Goal: Contribute content: Add original content to the website for others to see

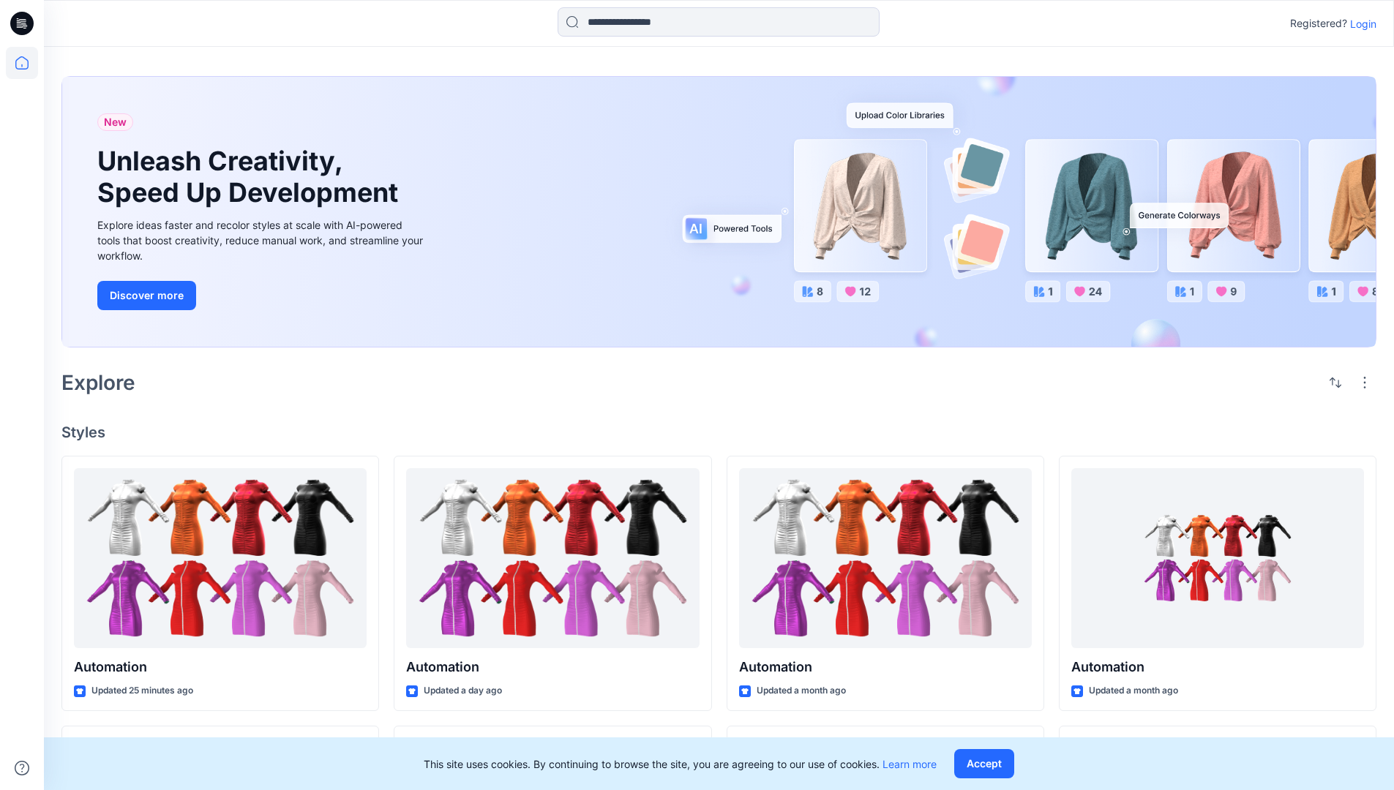
click at [1360, 23] on p "Login" at bounding box center [1363, 23] width 26 height 15
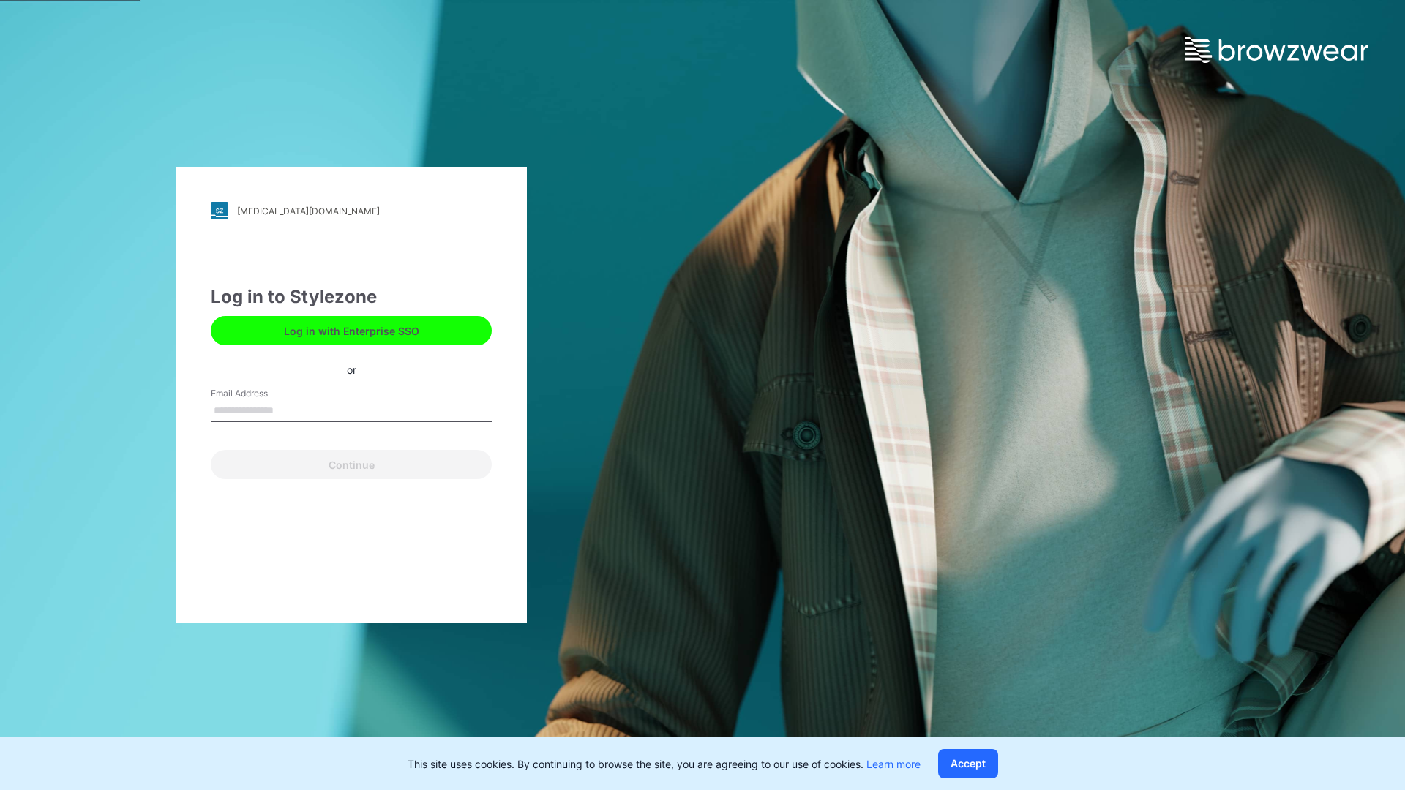
click at [289, 410] on input "Email Address" at bounding box center [351, 411] width 281 height 22
type input "**********"
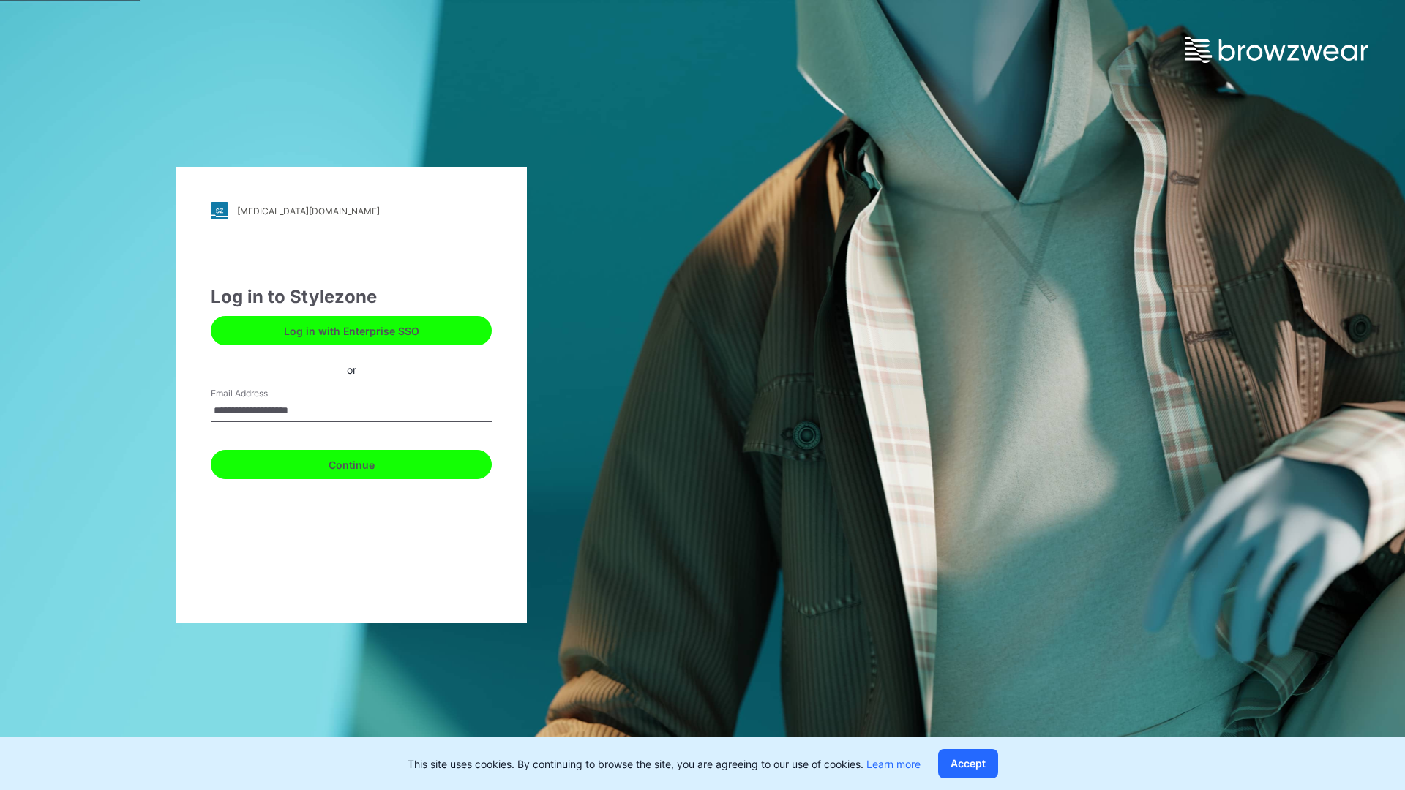
click at [367, 463] on button "Continue" at bounding box center [351, 464] width 281 height 29
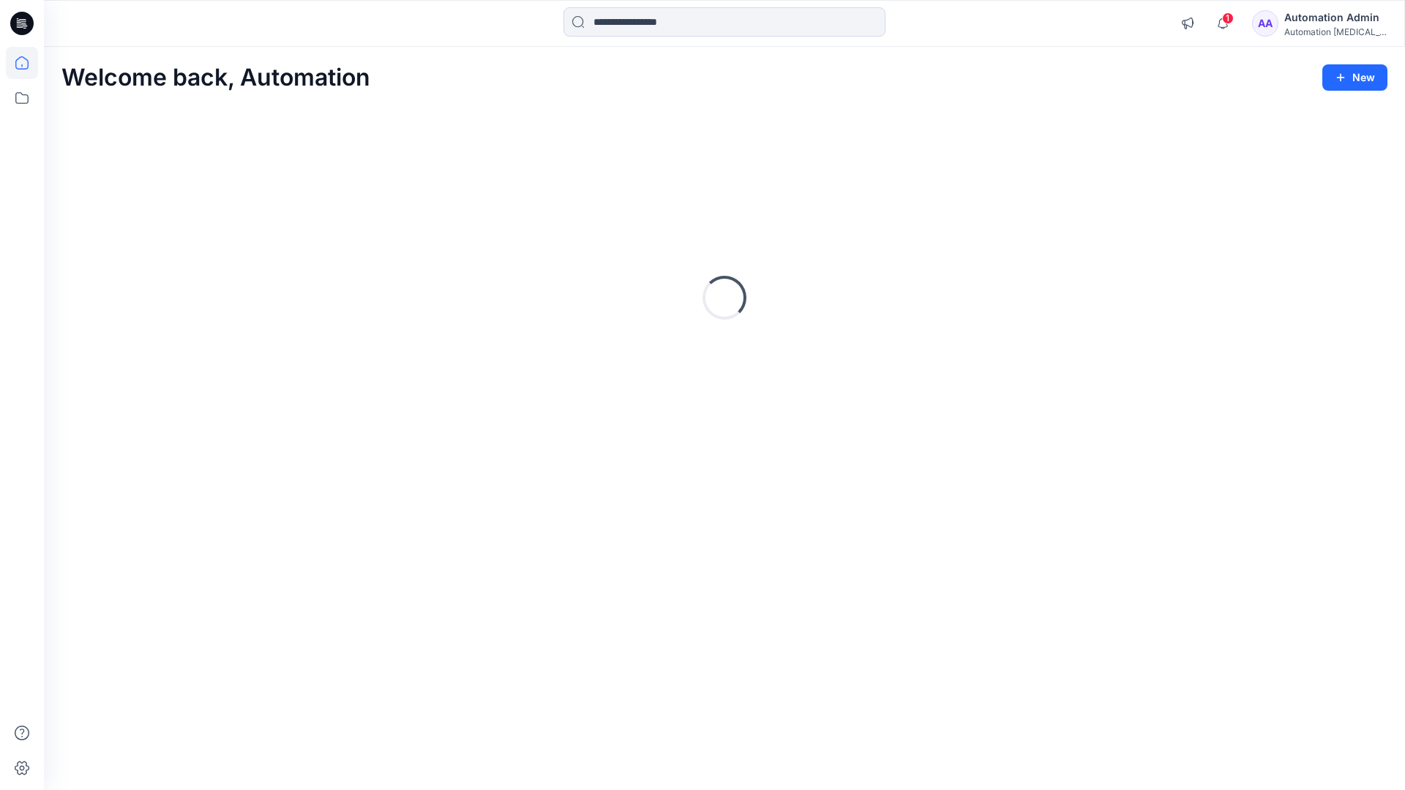
click at [28, 63] on icon at bounding box center [21, 62] width 13 height 13
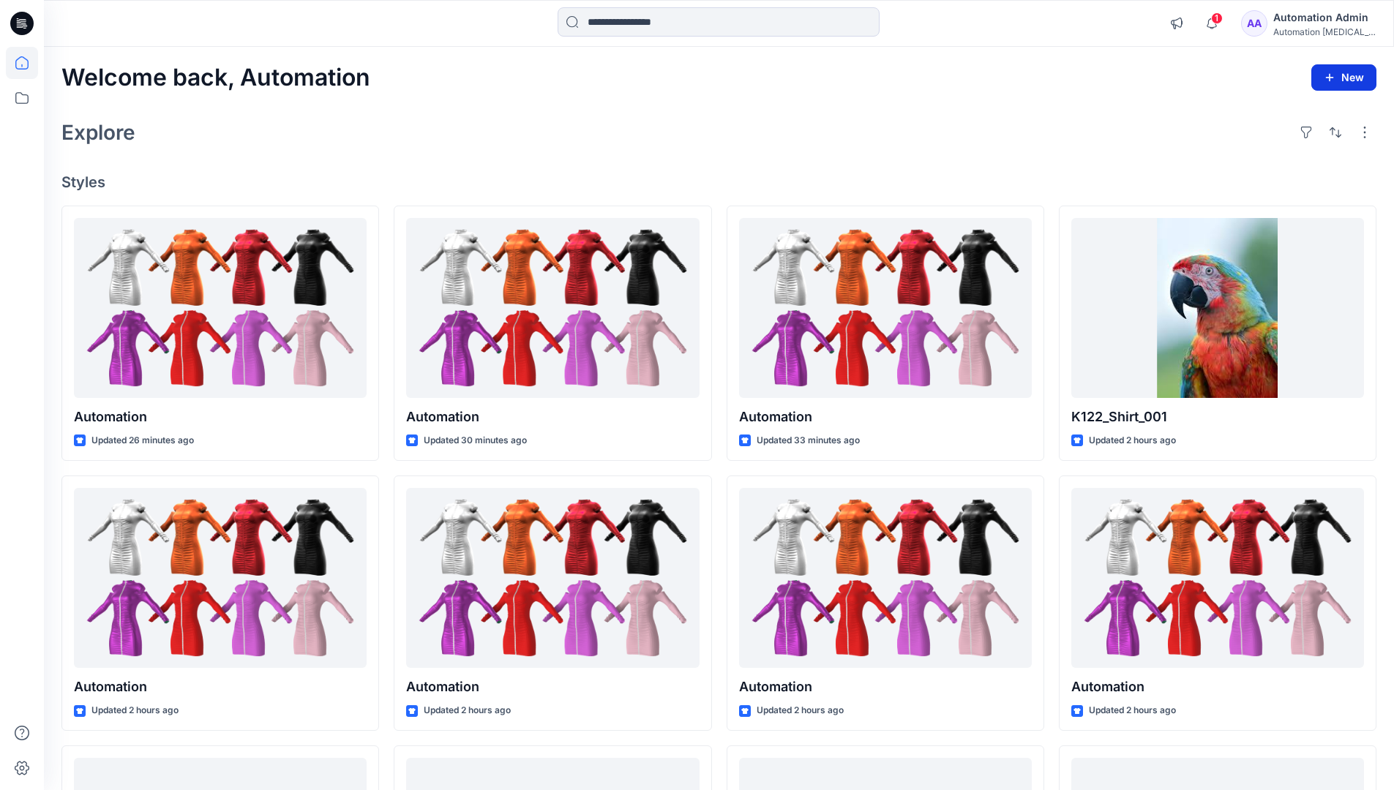
click at [1336, 70] on button "New" at bounding box center [1343, 77] width 65 height 26
click at [1300, 115] on p "New Style" at bounding box center [1298, 114] width 49 height 18
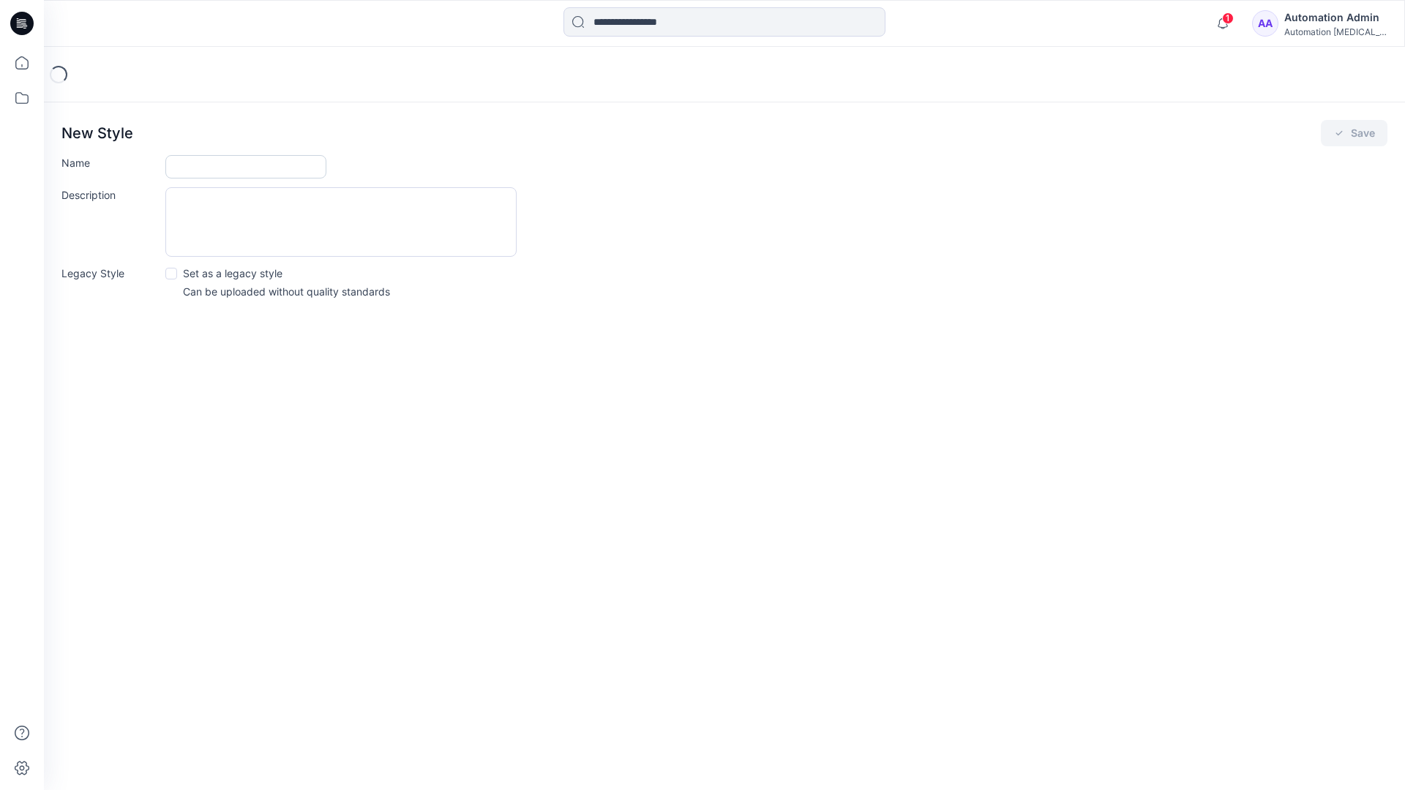
click at [179, 168] on input "Name" at bounding box center [245, 166] width 161 height 23
click at [277, 160] on input "Name" at bounding box center [245, 166] width 161 height 23
type input "**********"
click at [1364, 130] on button "Save" at bounding box center [1354, 133] width 67 height 26
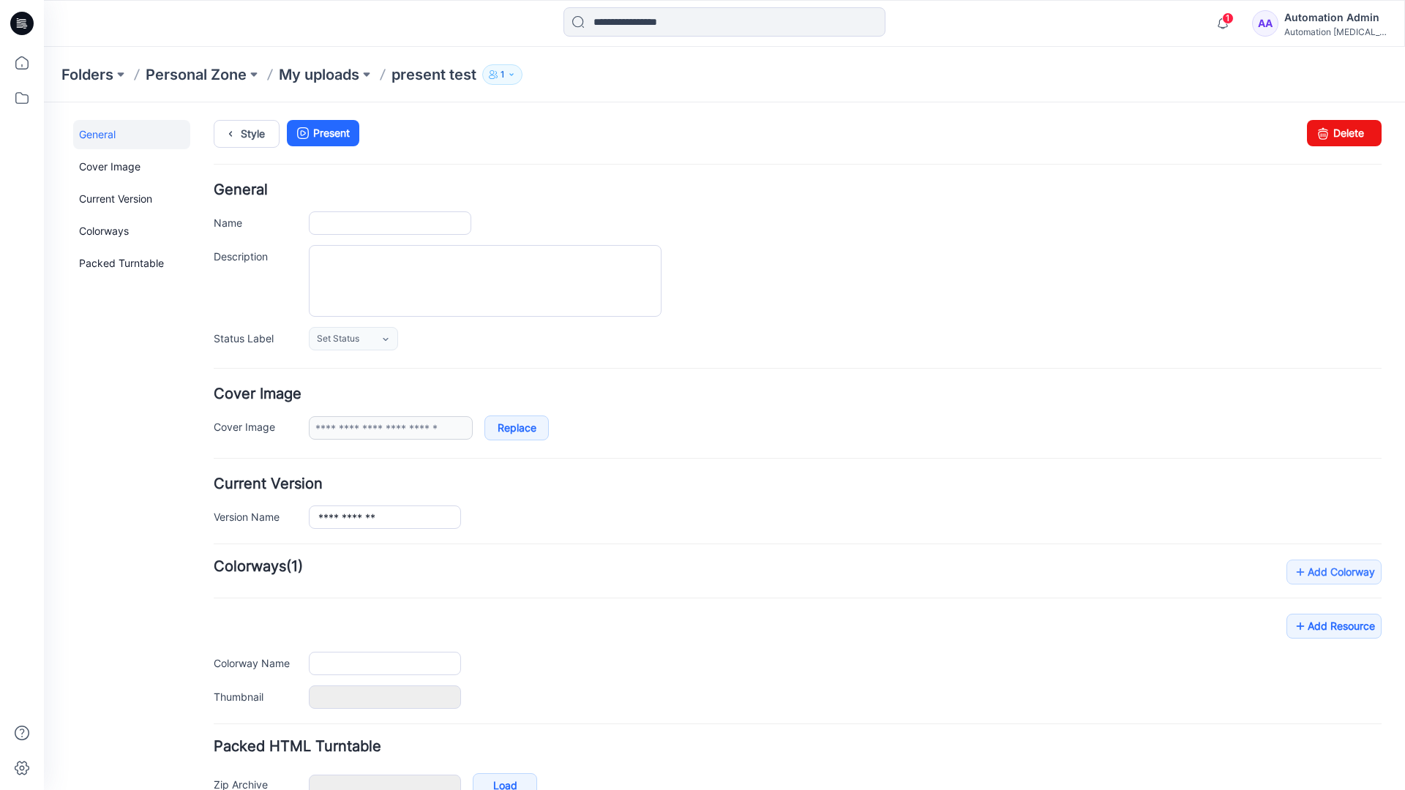
type input "**********"
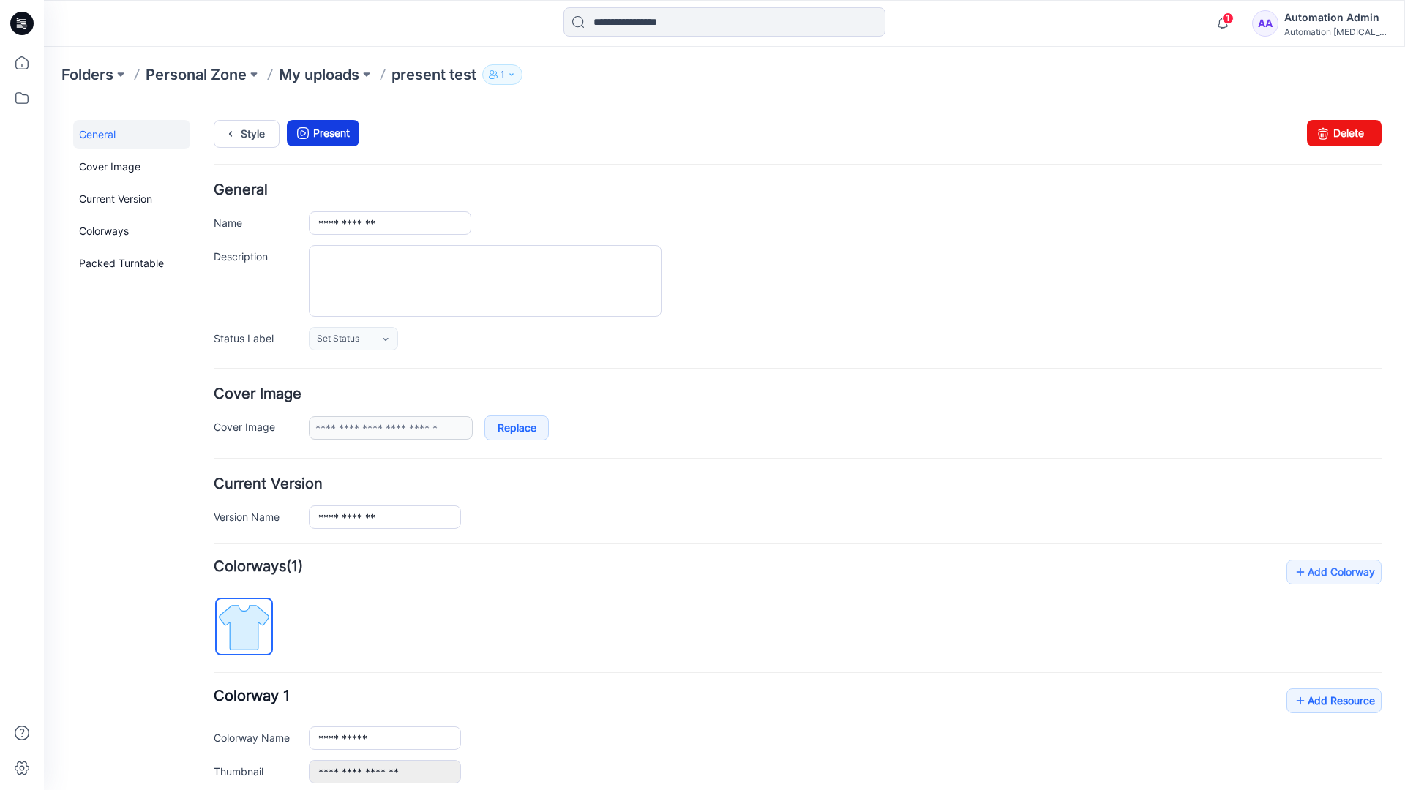
click at [328, 132] on link "Present" at bounding box center [323, 133] width 72 height 26
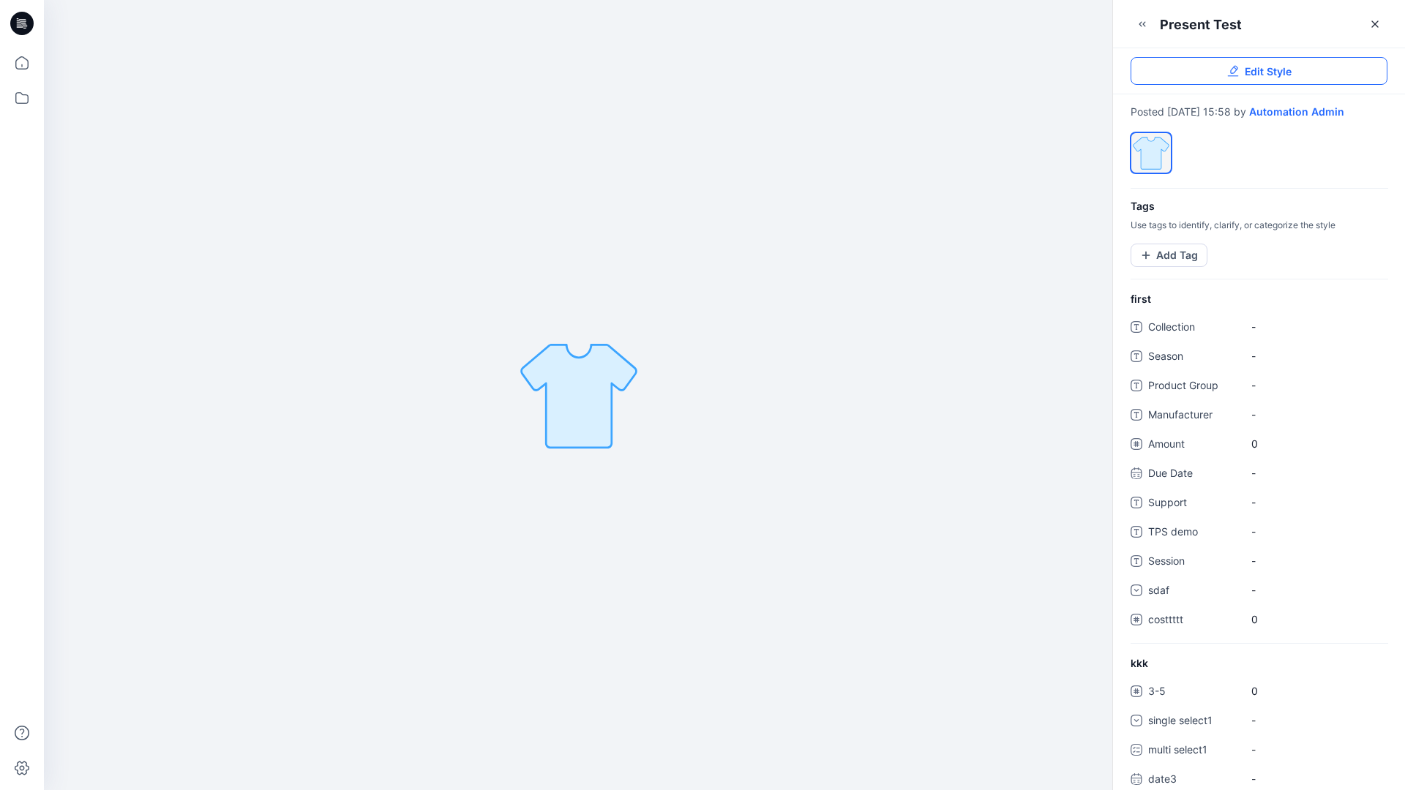
click at [1296, 73] on link "Edit Style" at bounding box center [1259, 71] width 257 height 28
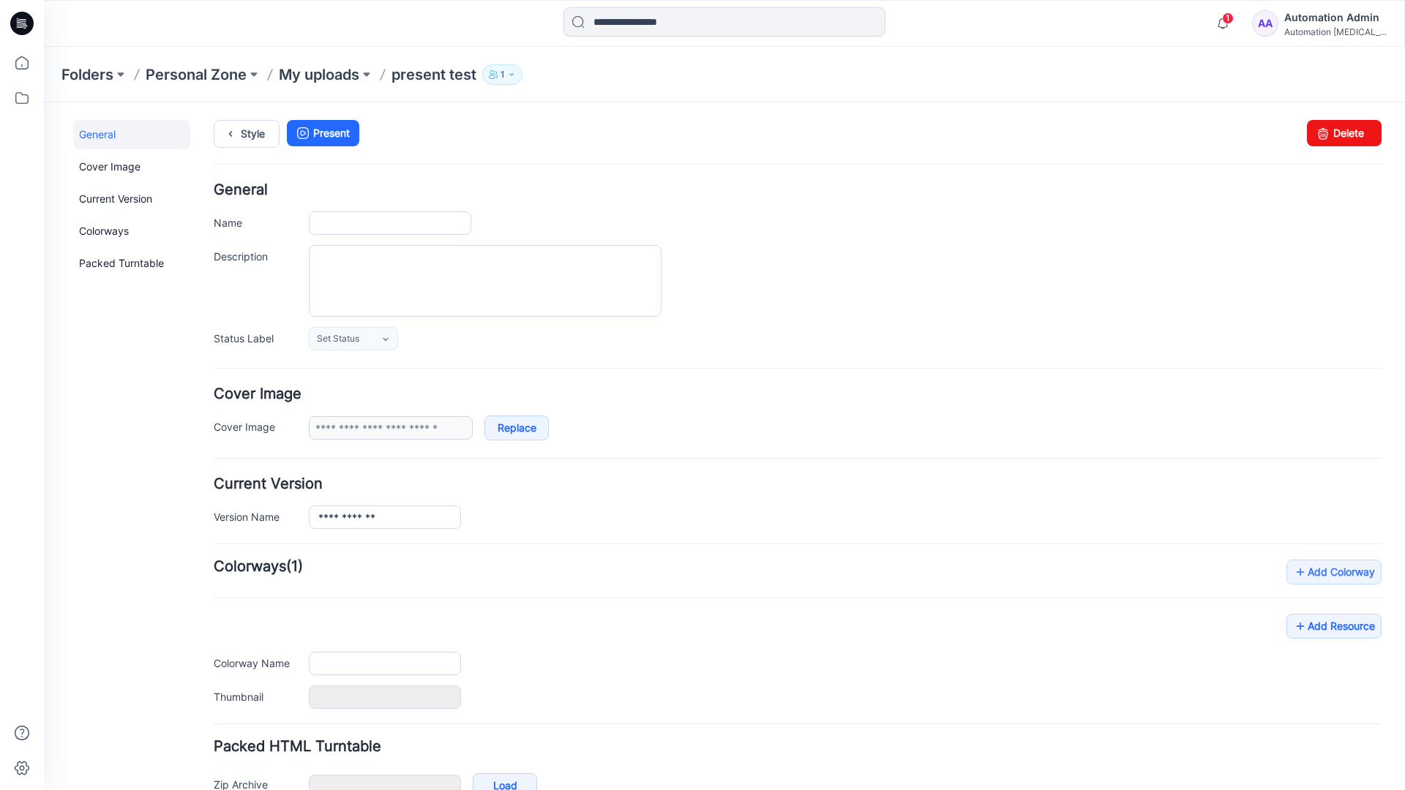
type input "**********"
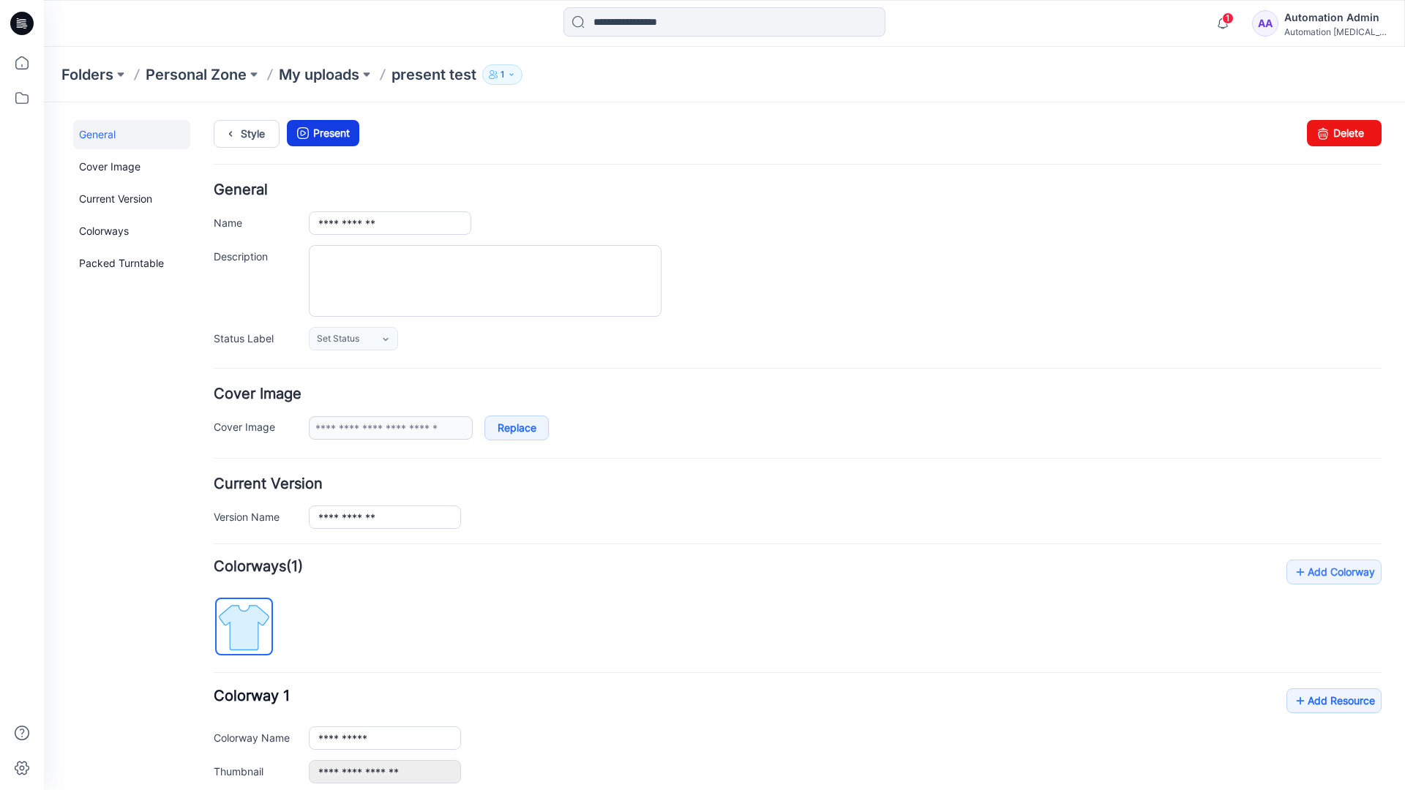
click at [322, 132] on link "Present" at bounding box center [323, 133] width 72 height 26
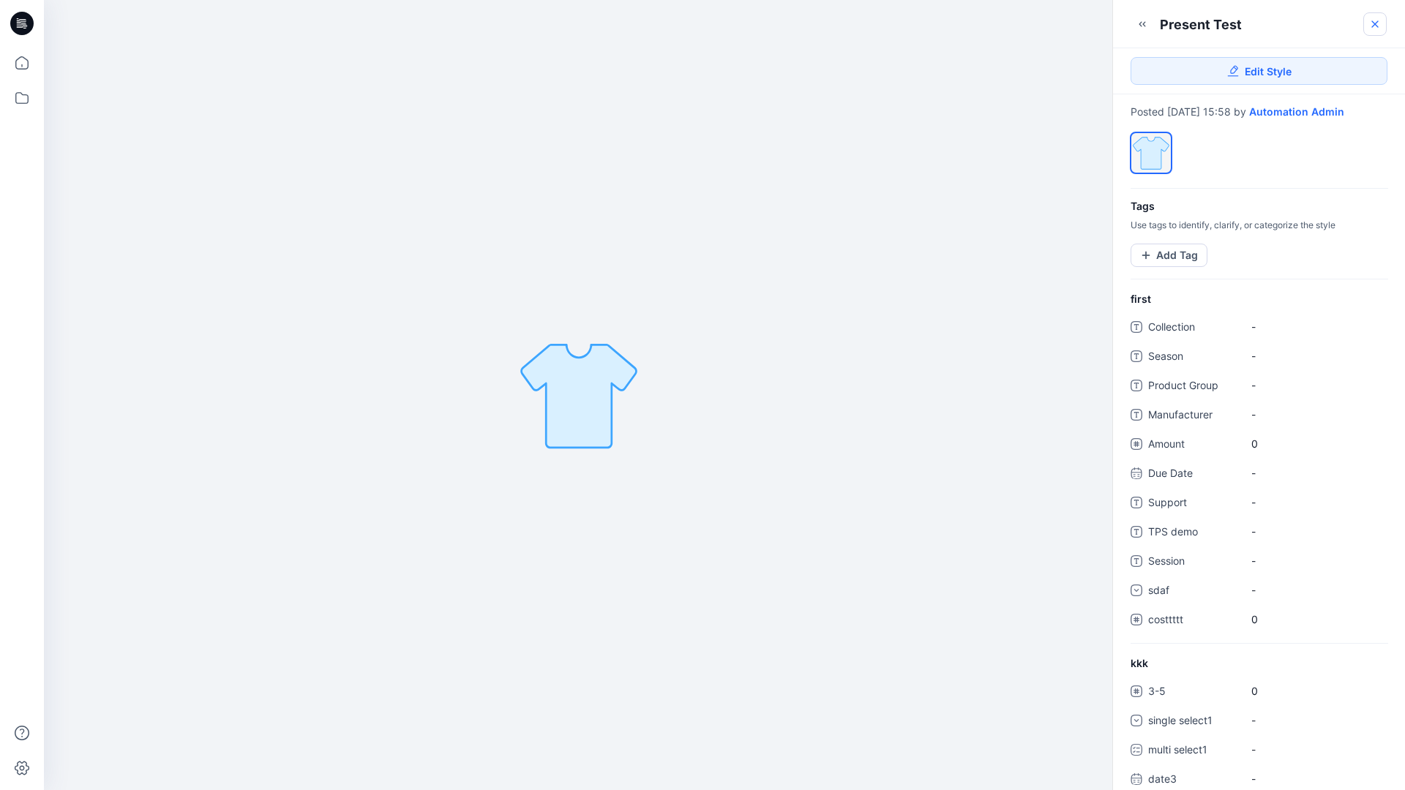
click at [1375, 26] on icon at bounding box center [1375, 24] width 12 height 12
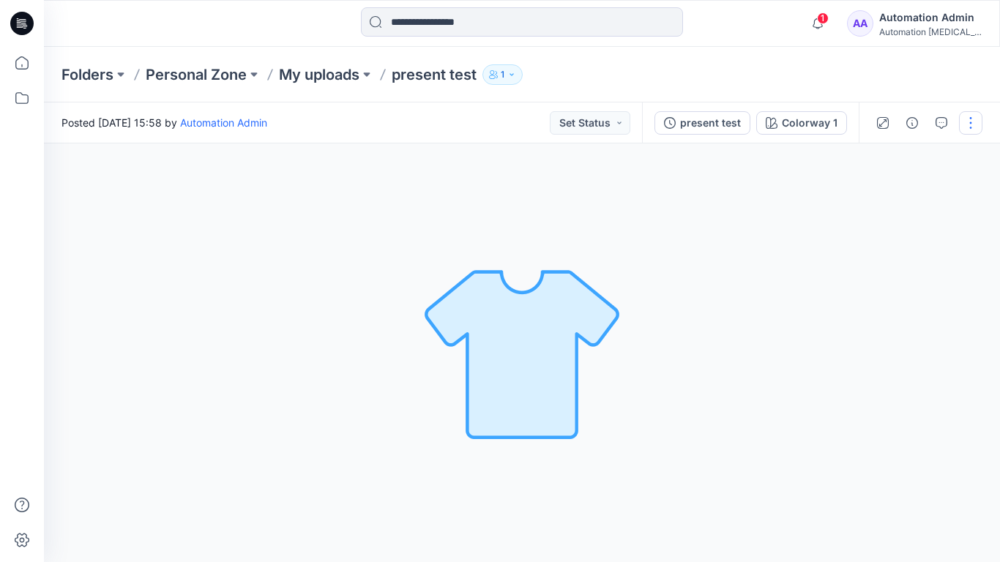
click at [969, 129] on button "button" at bounding box center [970, 122] width 23 height 23
click at [868, 155] on p "Present" at bounding box center [886, 156] width 37 height 15
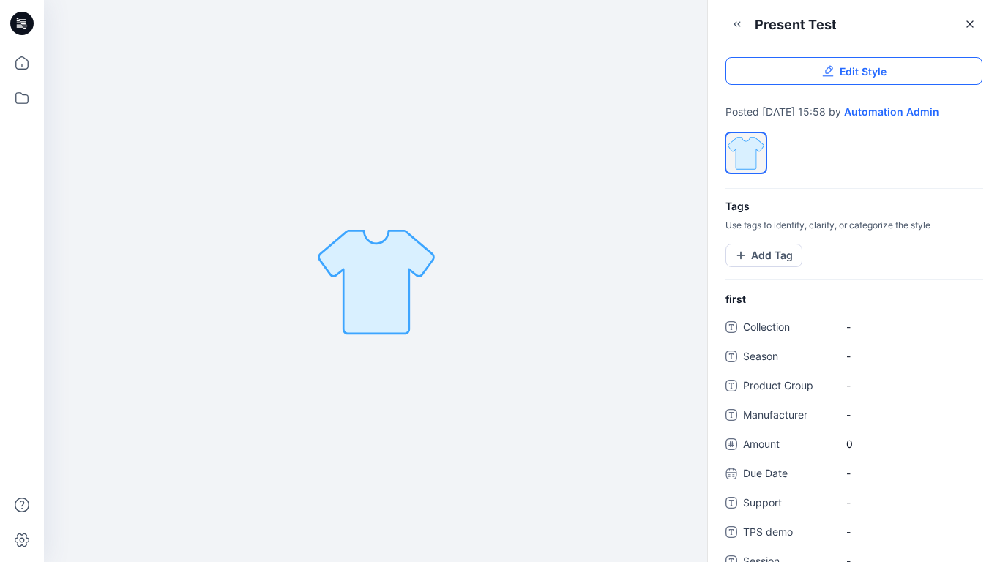
click at [954, 69] on link "Edit Style" at bounding box center [853, 71] width 257 height 28
click at [773, 266] on button "Add Tag" at bounding box center [763, 255] width 77 height 23
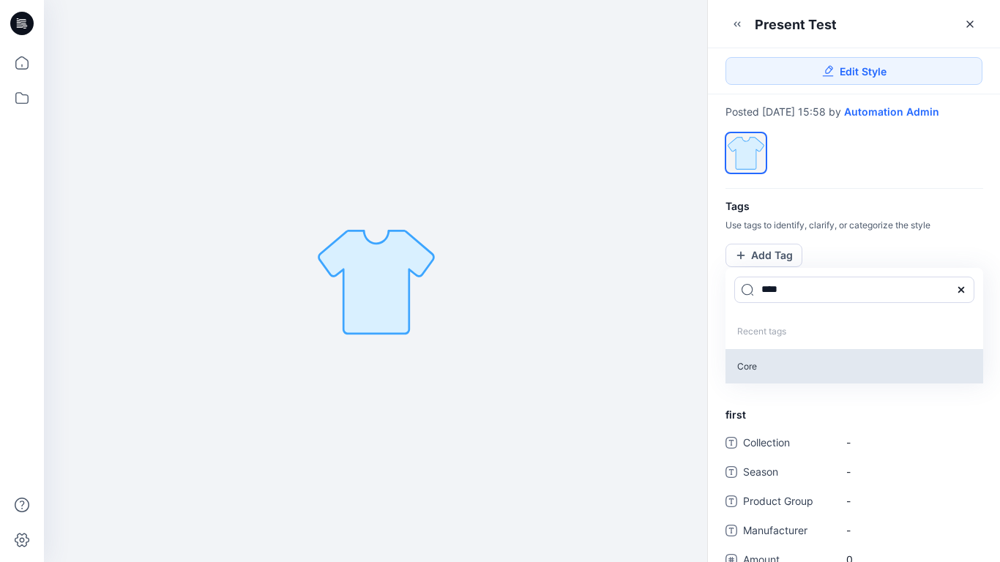
type input "****"
click at [746, 378] on p "Core" at bounding box center [854, 366] width 258 height 34
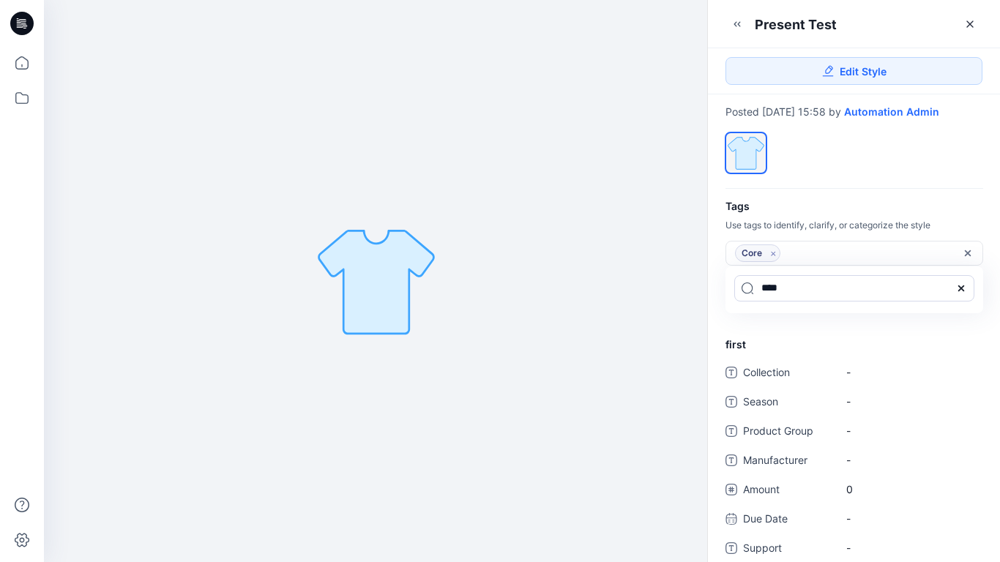
click at [965, 294] on icon at bounding box center [961, 288] width 12 height 12
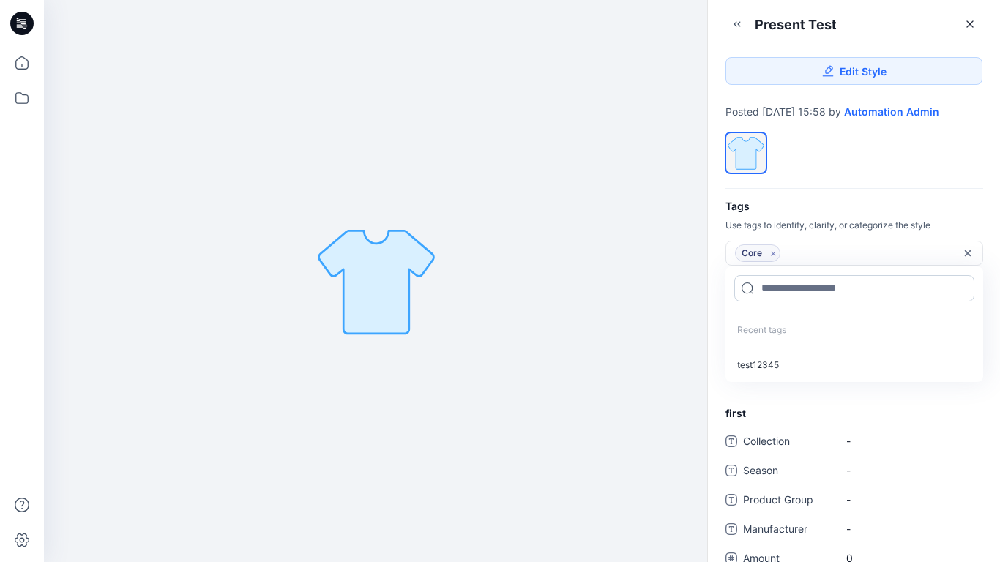
click at [805, 297] on input at bounding box center [854, 288] width 240 height 26
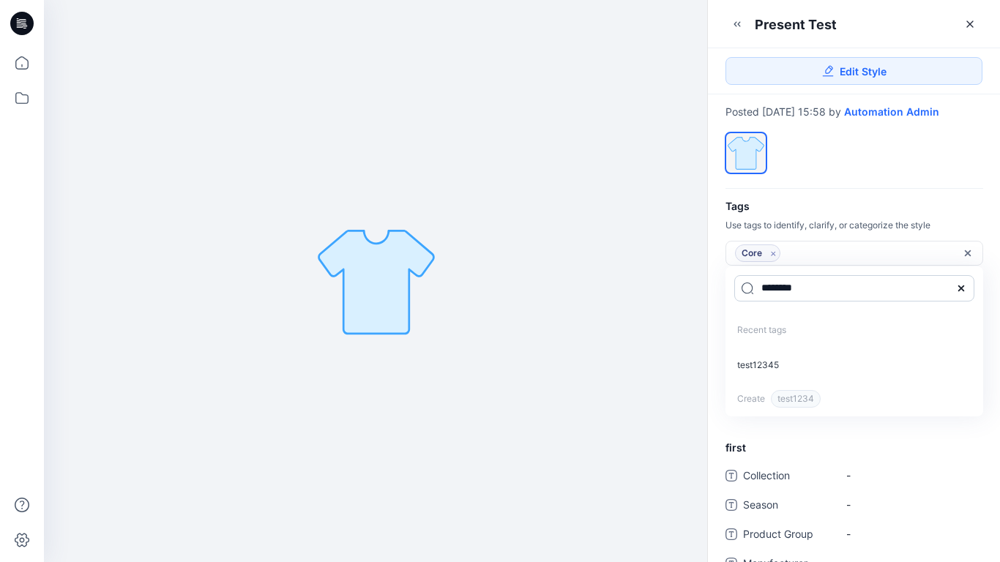
type input "*********"
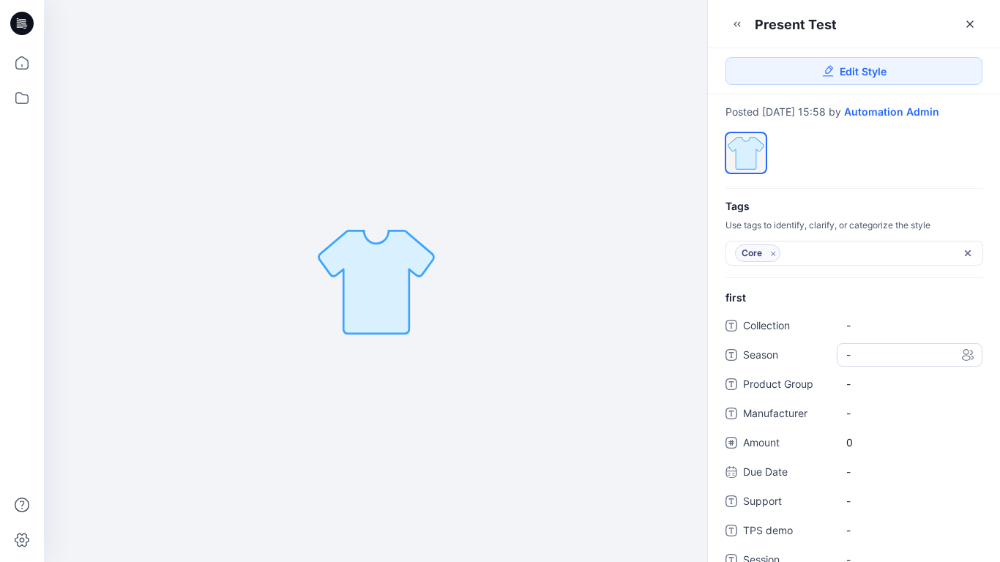
click at [861, 362] on span "-" at bounding box center [909, 354] width 127 height 15
type textarea "*****"
click at [903, 392] on Group "-" at bounding box center [909, 383] width 127 height 15
type textarea "****"
click at [854, 420] on span "-" at bounding box center [909, 412] width 127 height 15
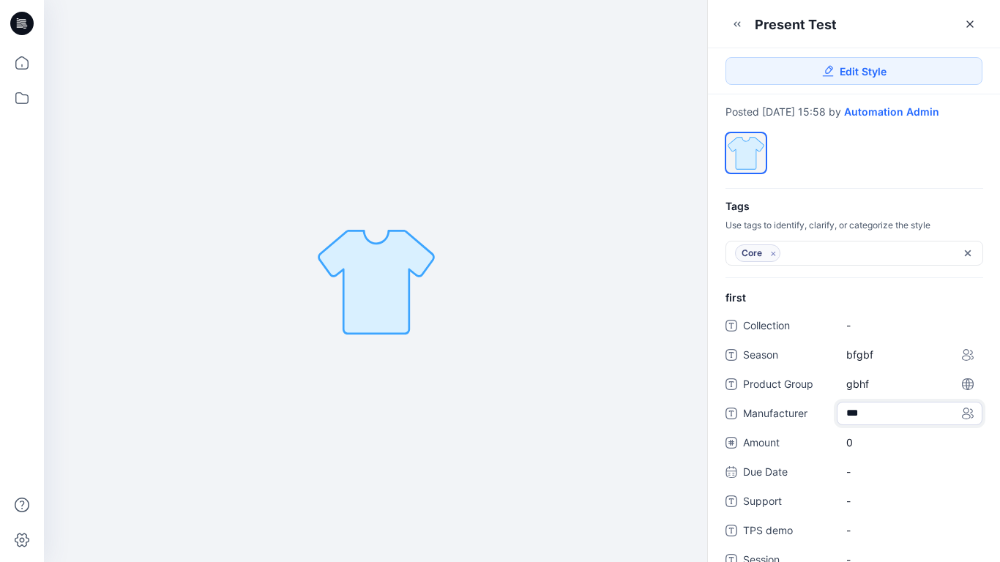
type textarea "****"
click at [856, 450] on span "0" at bounding box center [909, 442] width 127 height 15
type input "*"
click at [858, 489] on div "-" at bounding box center [909, 487] width 146 height 23
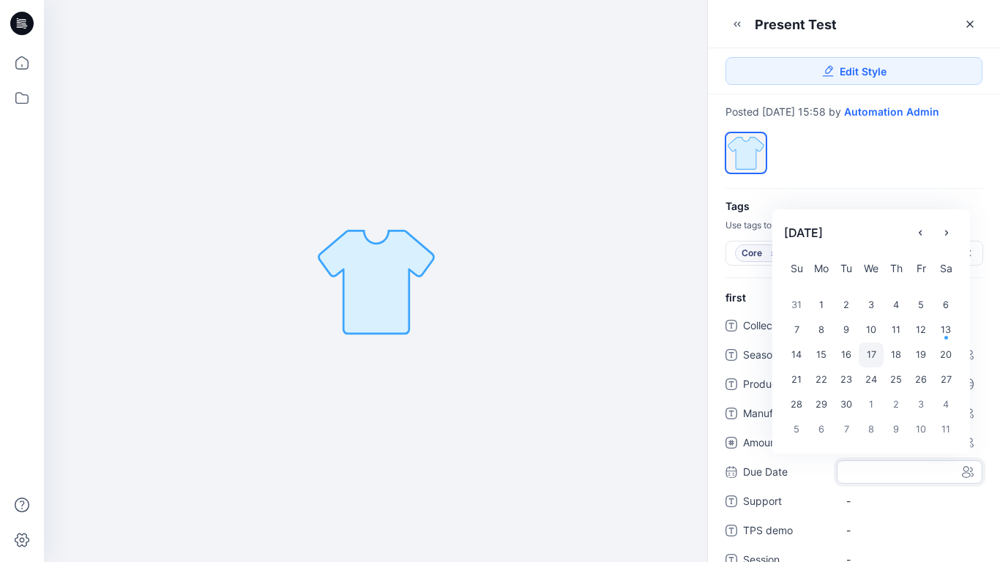
click at [875, 364] on div "17" at bounding box center [870, 354] width 25 height 25
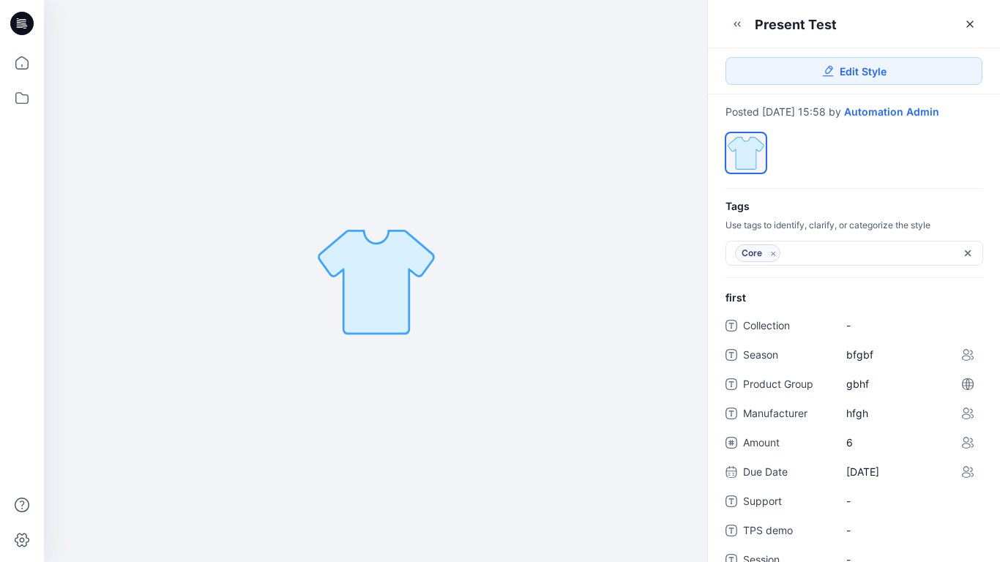
scroll to position [329, 0]
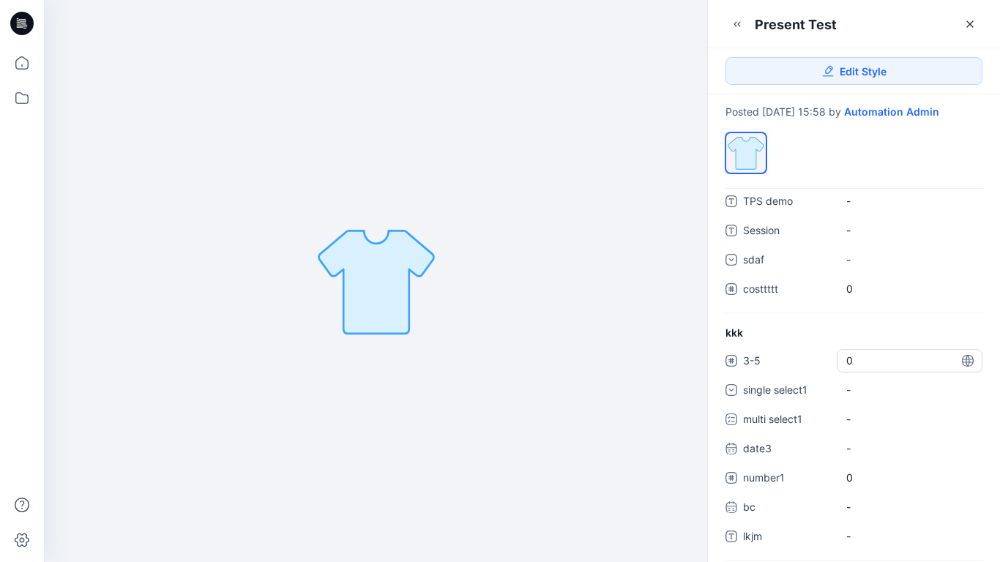
click at [854, 368] on span "0" at bounding box center [909, 360] width 127 height 15
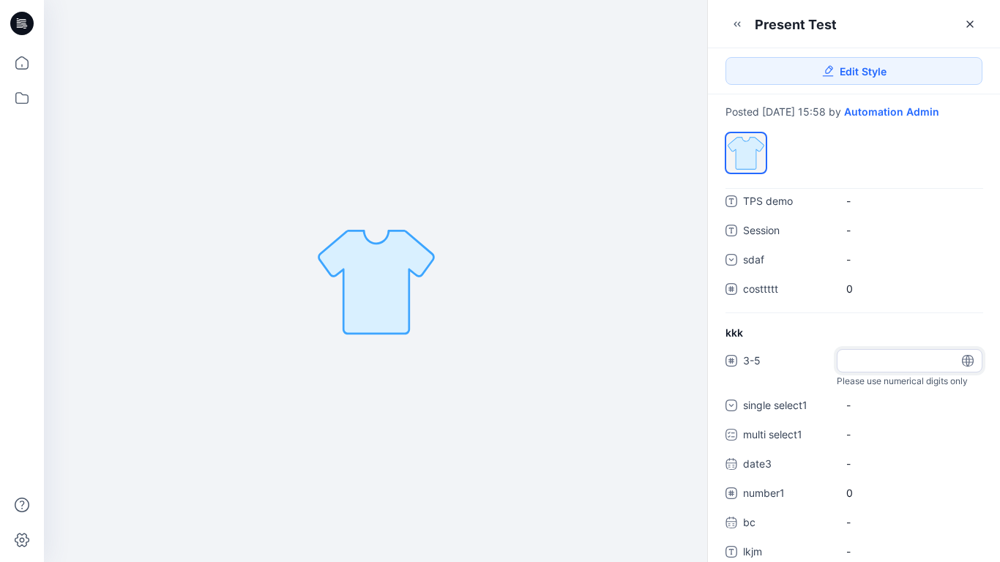
type input "*"
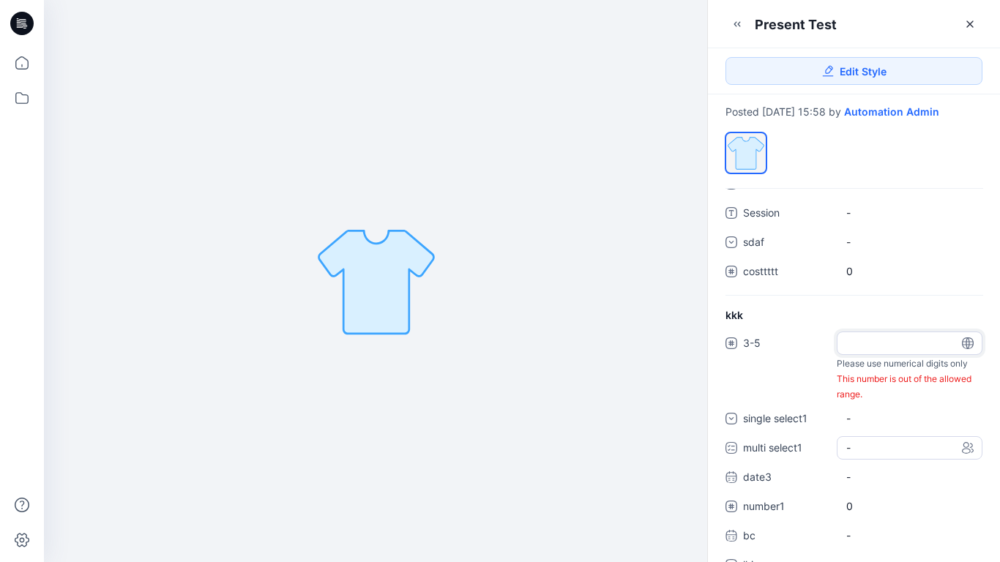
click at [883, 468] on div "3-5 * Please use numerical digits only This number is out of the allowed range.…" at bounding box center [853, 461] width 257 height 258
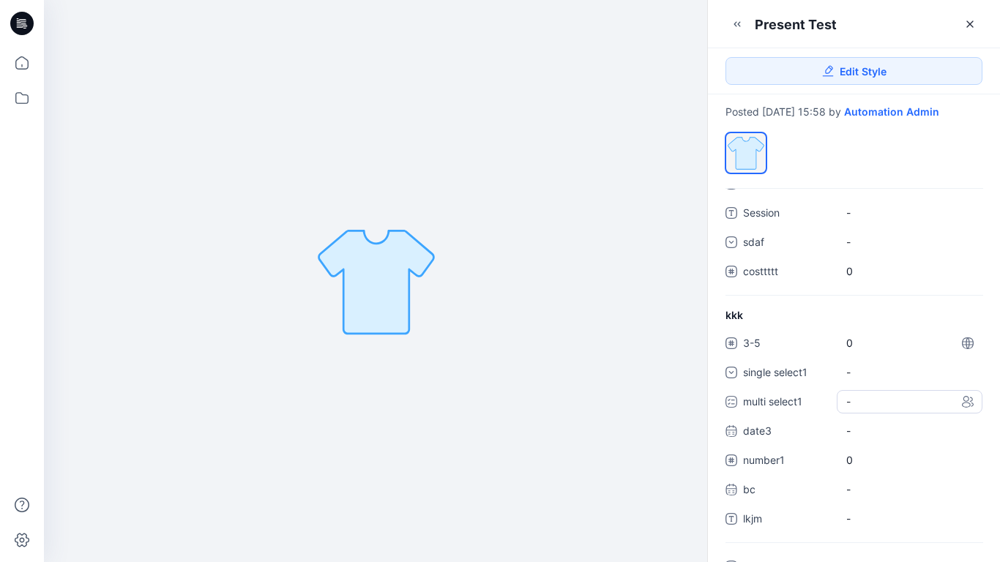
click at [878, 413] on div "-" at bounding box center [909, 401] width 146 height 23
click at [858, 440] on span at bounding box center [855, 434] width 12 height 12
click at [854, 471] on span at bounding box center [855, 465] width 12 height 12
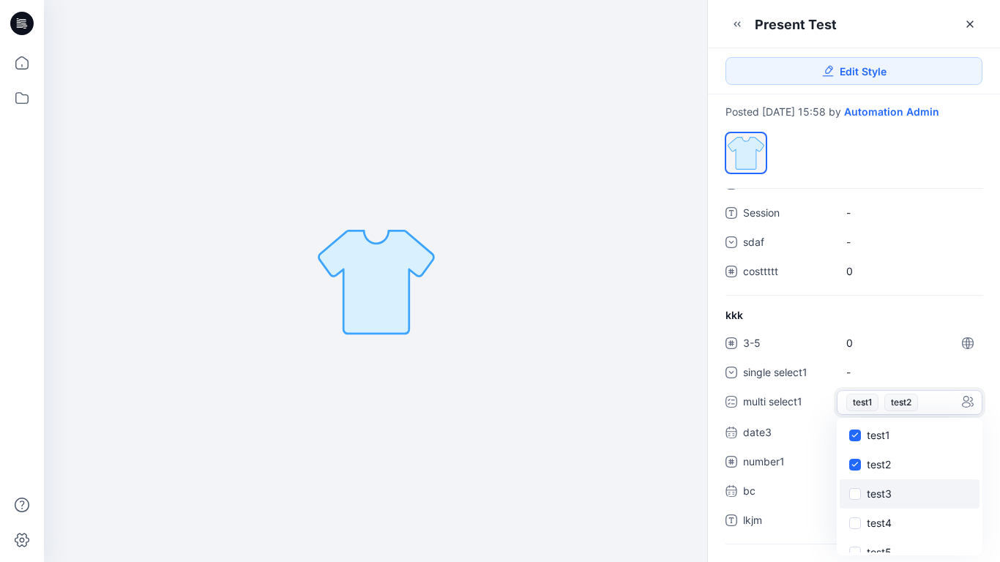
click at [854, 500] on span at bounding box center [855, 494] width 12 height 12
click at [855, 438] on icon at bounding box center [854, 435] width 7 height 5
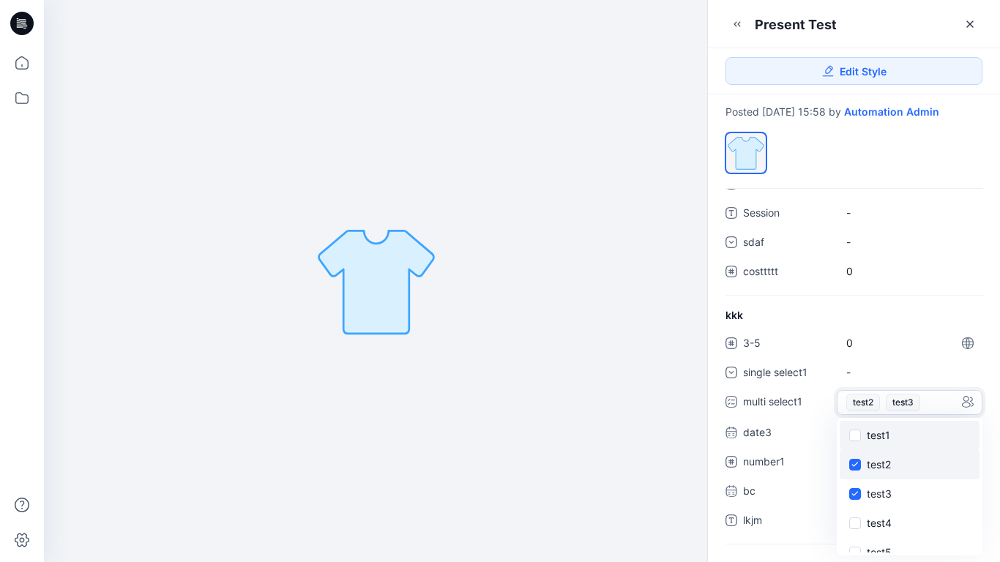
click at [855, 471] on span at bounding box center [855, 465] width 12 height 12
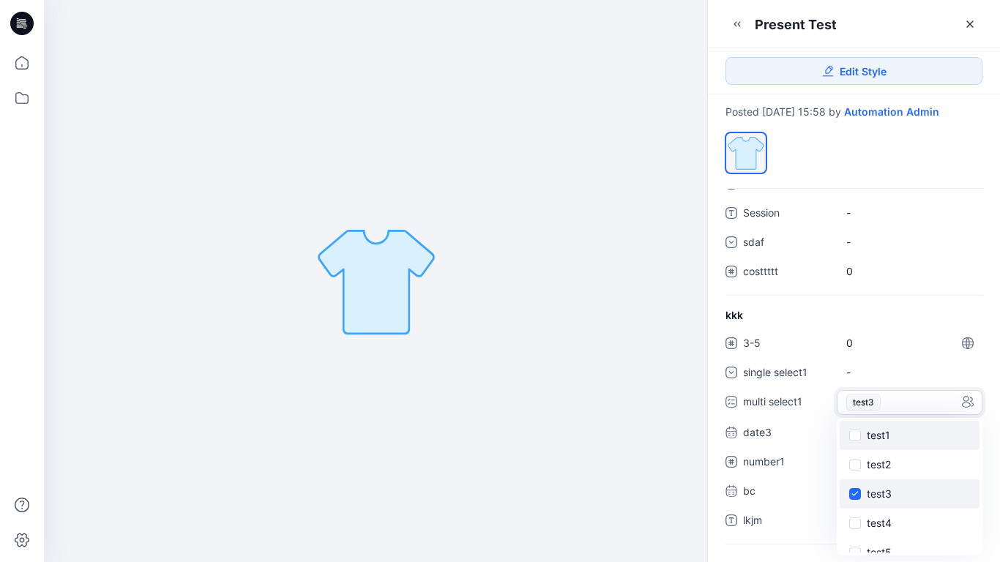
click at [856, 500] on span at bounding box center [855, 494] width 12 height 12
click at [932, 332] on div "kkk 3-5 0 single select1 - multi select1 - test1 test2 test3 test4 test5 test6 …" at bounding box center [854, 425] width 292 height 236
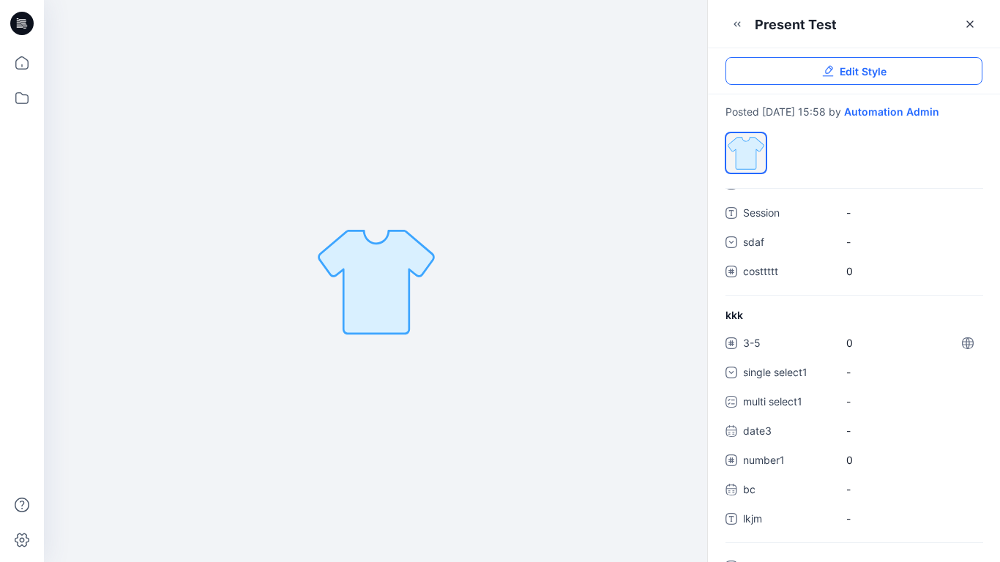
click at [857, 73] on span "Edit Style" at bounding box center [862, 71] width 47 height 15
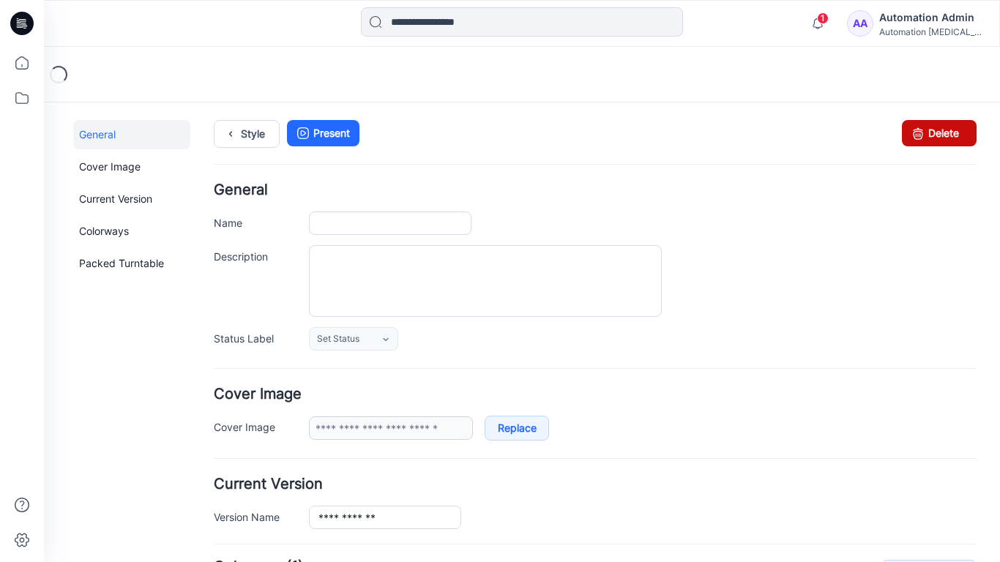
click at [915, 128] on icon at bounding box center [917, 133] width 20 height 26
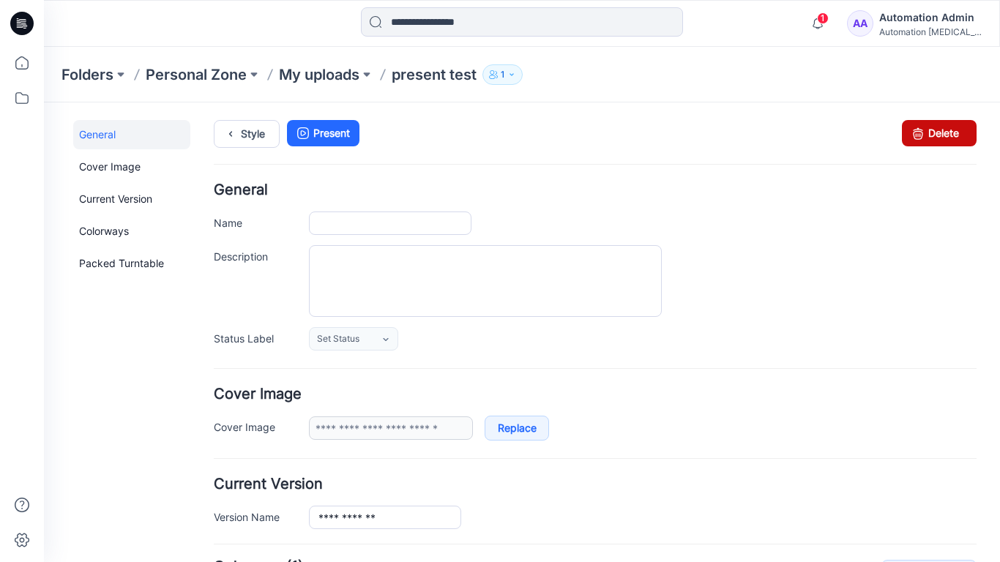
type input "**********"
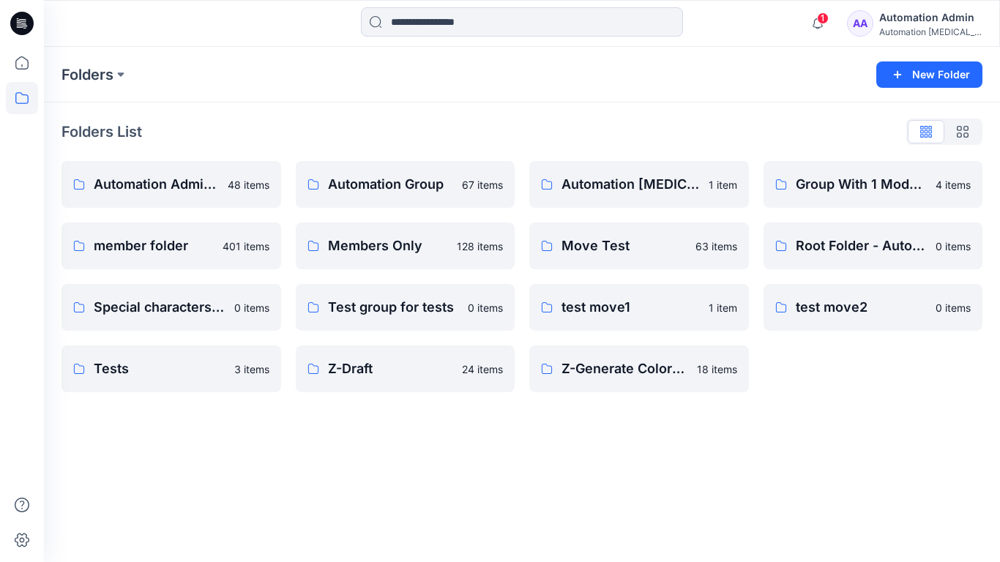
click at [919, 23] on div "Automation Admin" at bounding box center [930, 18] width 102 height 18
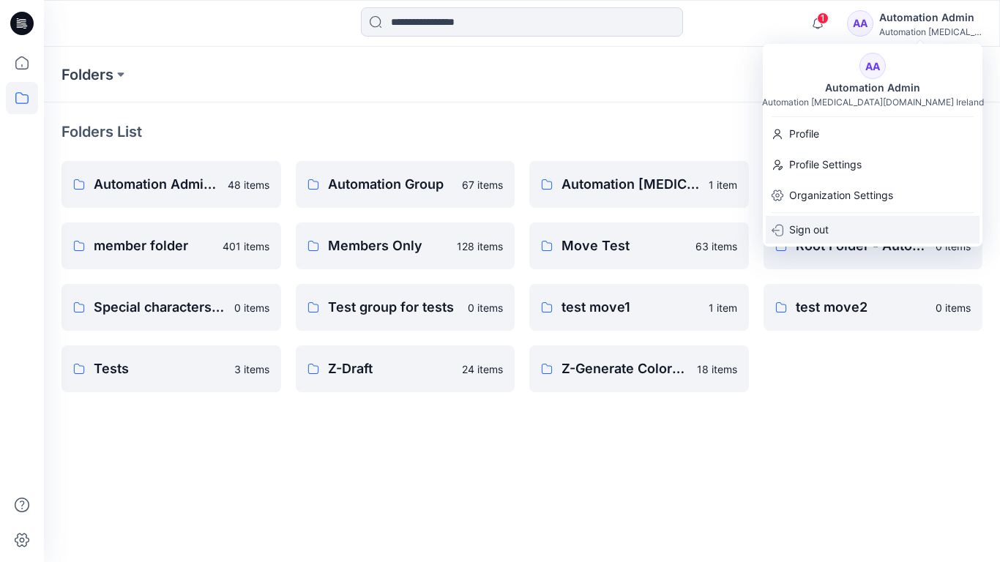
click at [847, 221] on div "Sign out" at bounding box center [872, 230] width 214 height 28
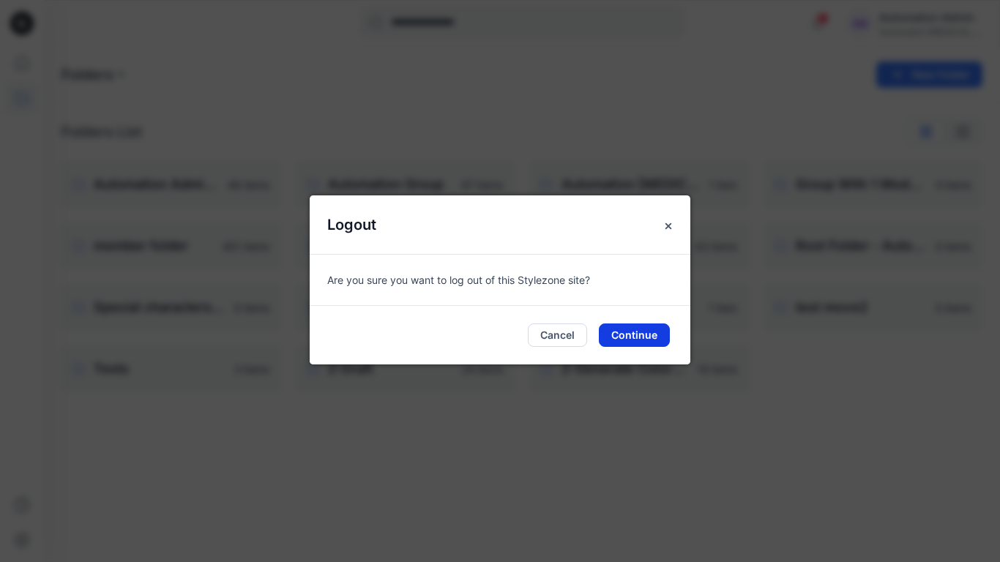
click at [659, 331] on button "Continue" at bounding box center [634, 334] width 71 height 23
